Goal: Navigation & Orientation: Find specific page/section

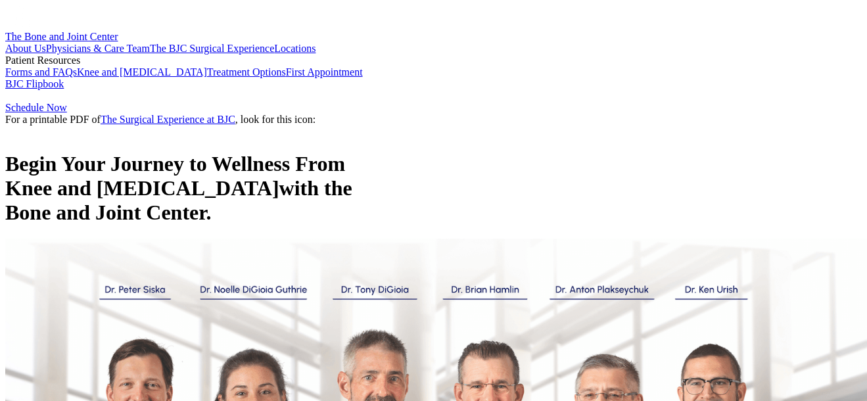
click at [315, 43] on link "Locations" at bounding box center [294, 48] width 41 height 11
